Goal: Information Seeking & Learning: Learn about a topic

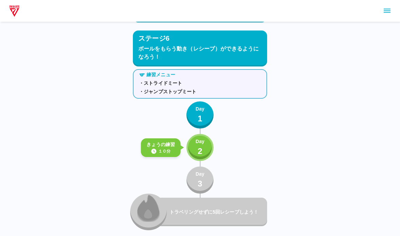
scroll to position [3593, 0]
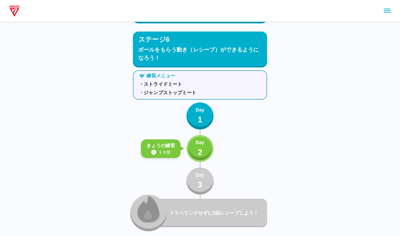
click at [198, 154] on p "2" at bounding box center [200, 152] width 5 height 12
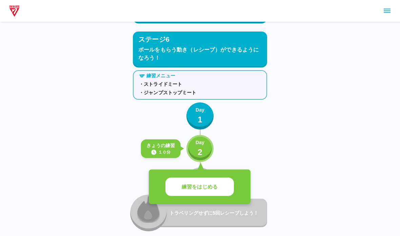
click at [202, 189] on p "練習をはじめる" at bounding box center [200, 187] width 36 height 8
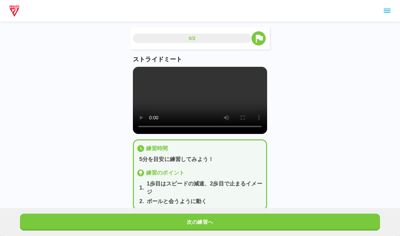
click at [168, 132] on video at bounding box center [200, 100] width 134 height 67
click at [147, 109] on video at bounding box center [200, 100] width 134 height 67
click at [137, 71] on video at bounding box center [200, 100] width 134 height 67
click at [153, 222] on button "次の練習へ" at bounding box center [200, 222] width 360 height 17
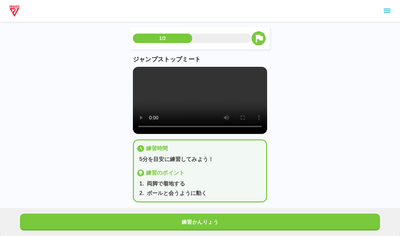
click at [195, 105] on video at bounding box center [200, 100] width 134 height 67
click at [134, 74] on video at bounding box center [200, 100] width 134 height 67
click at [134, 70] on video at bounding box center [200, 100] width 134 height 67
click at [146, 225] on button "練習かんりょう" at bounding box center [200, 222] width 360 height 17
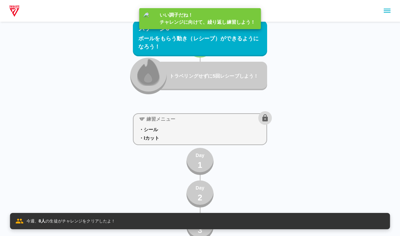
scroll to position [3734, 0]
